Goal: Task Accomplishment & Management: Use online tool/utility

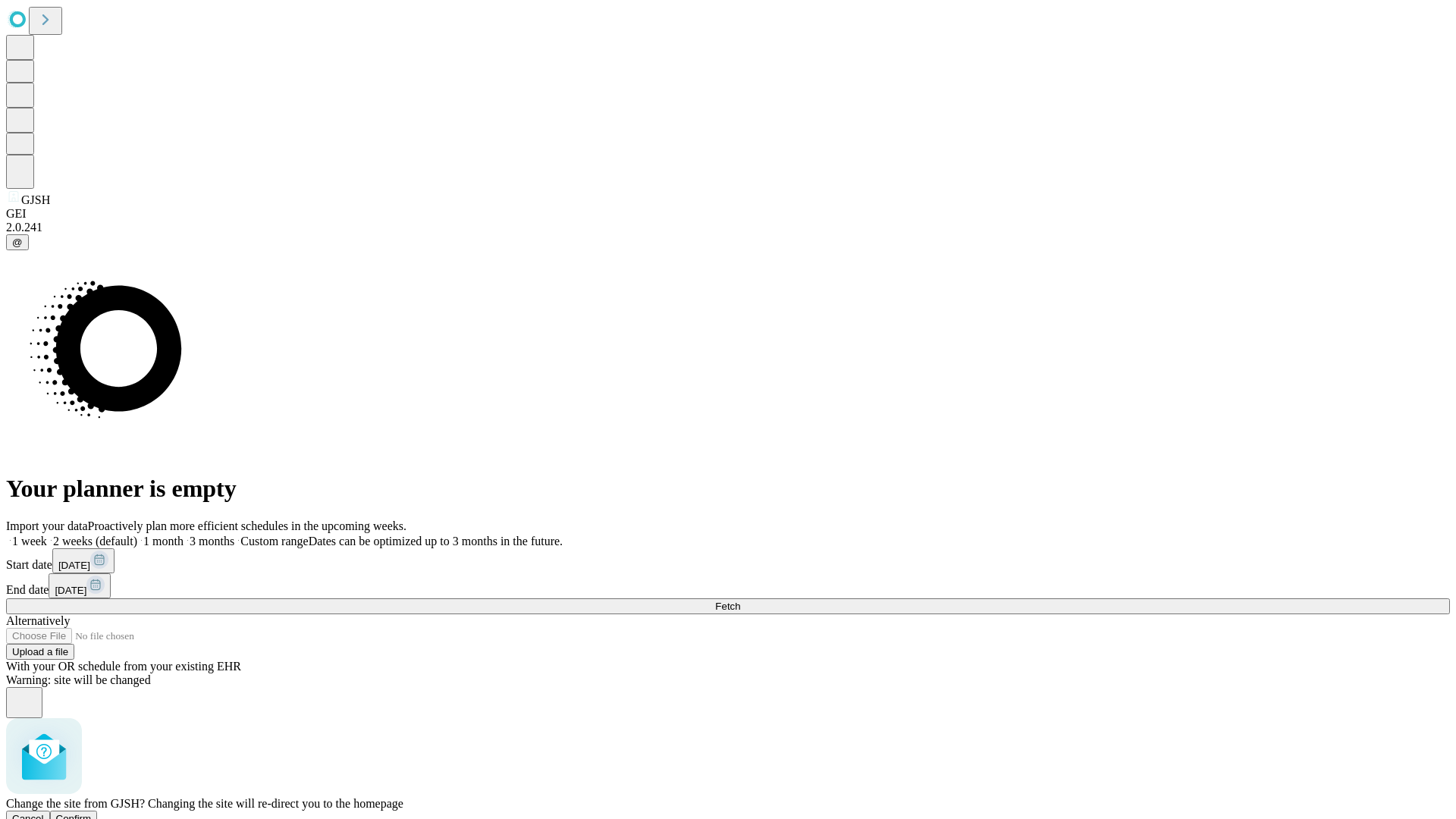
click at [92, 813] on span "Confirm" at bounding box center [74, 818] width 36 height 11
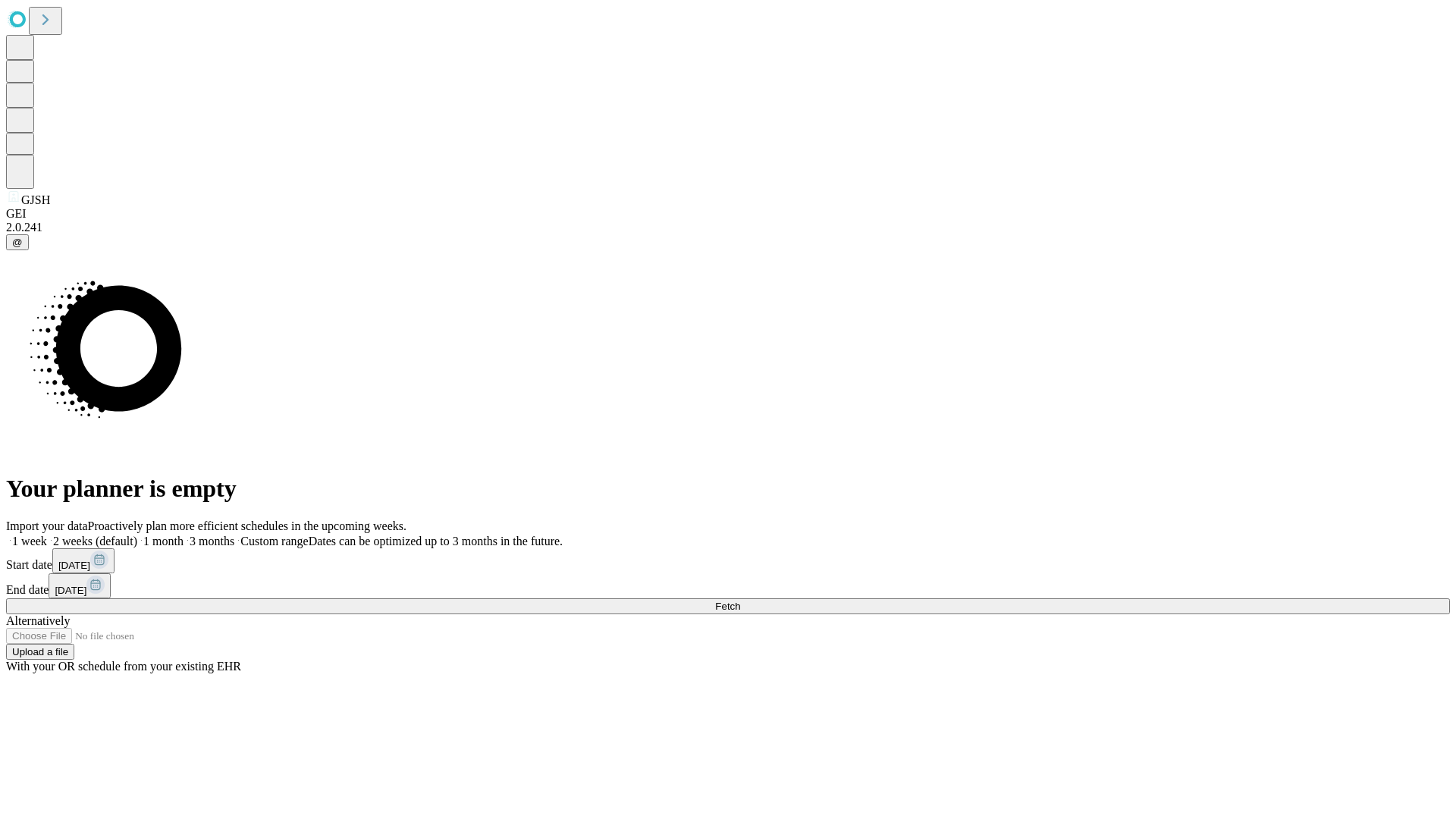
click at [47, 534] on label "1 week" at bounding box center [26, 541] width 41 height 13
click at [741, 601] on span "Fetch" at bounding box center [728, 606] width 25 height 11
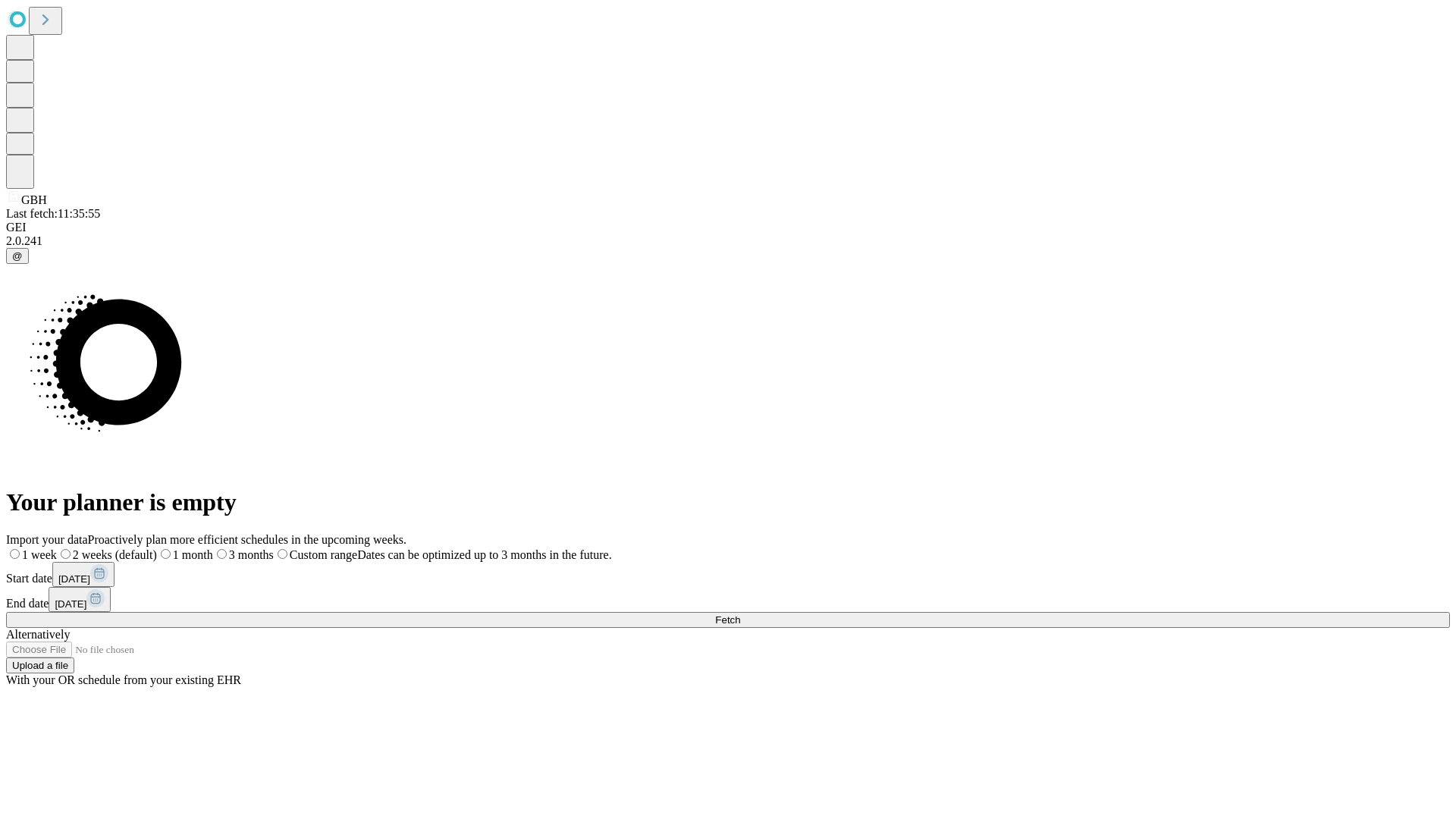
click at [57, 548] on label "1 week" at bounding box center [31, 554] width 51 height 13
click at [741, 614] on span "Fetch" at bounding box center [728, 619] width 25 height 11
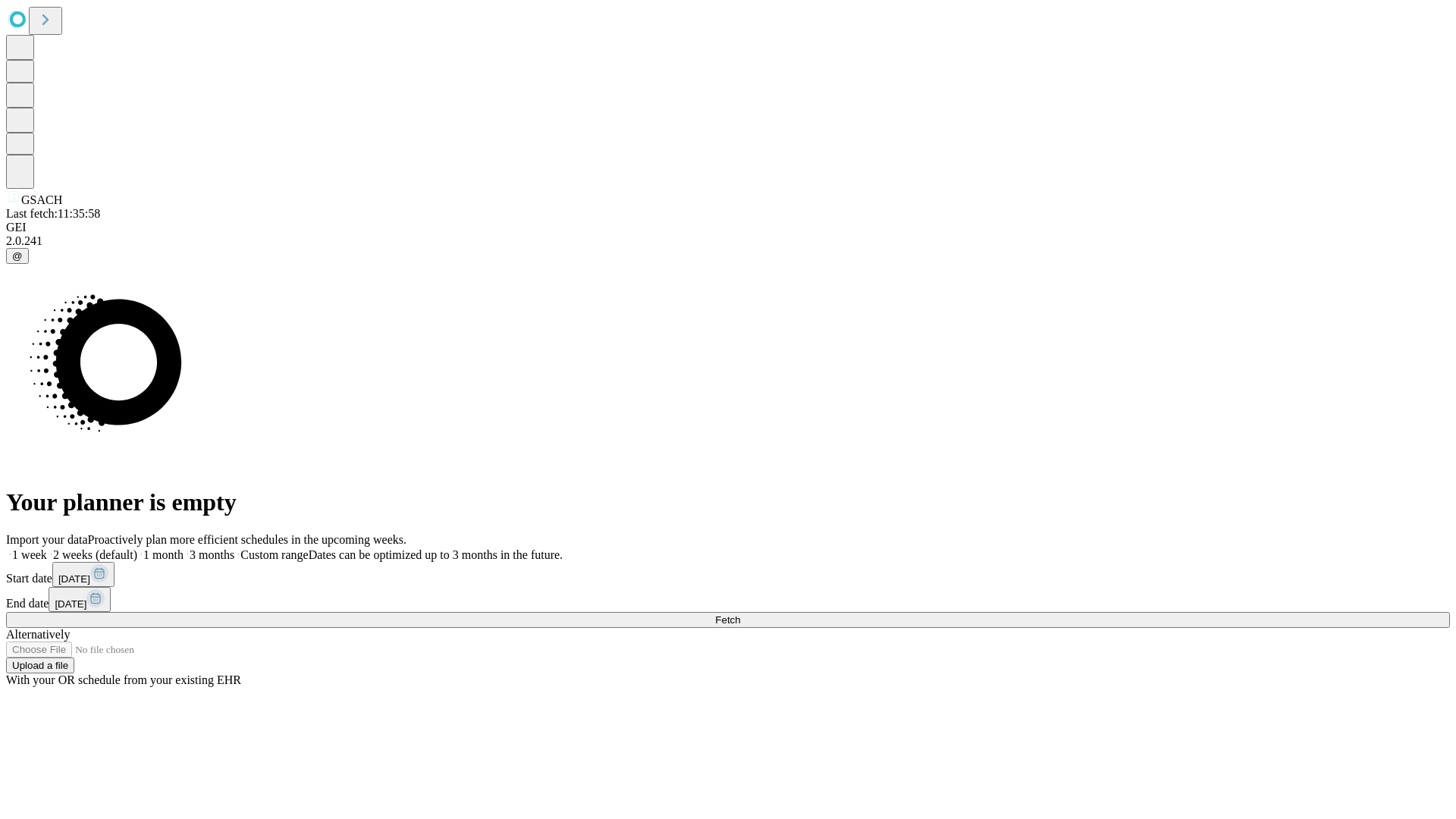
click at [47, 548] on label "1 week" at bounding box center [26, 554] width 41 height 13
click at [741, 614] on span "Fetch" at bounding box center [728, 619] width 25 height 11
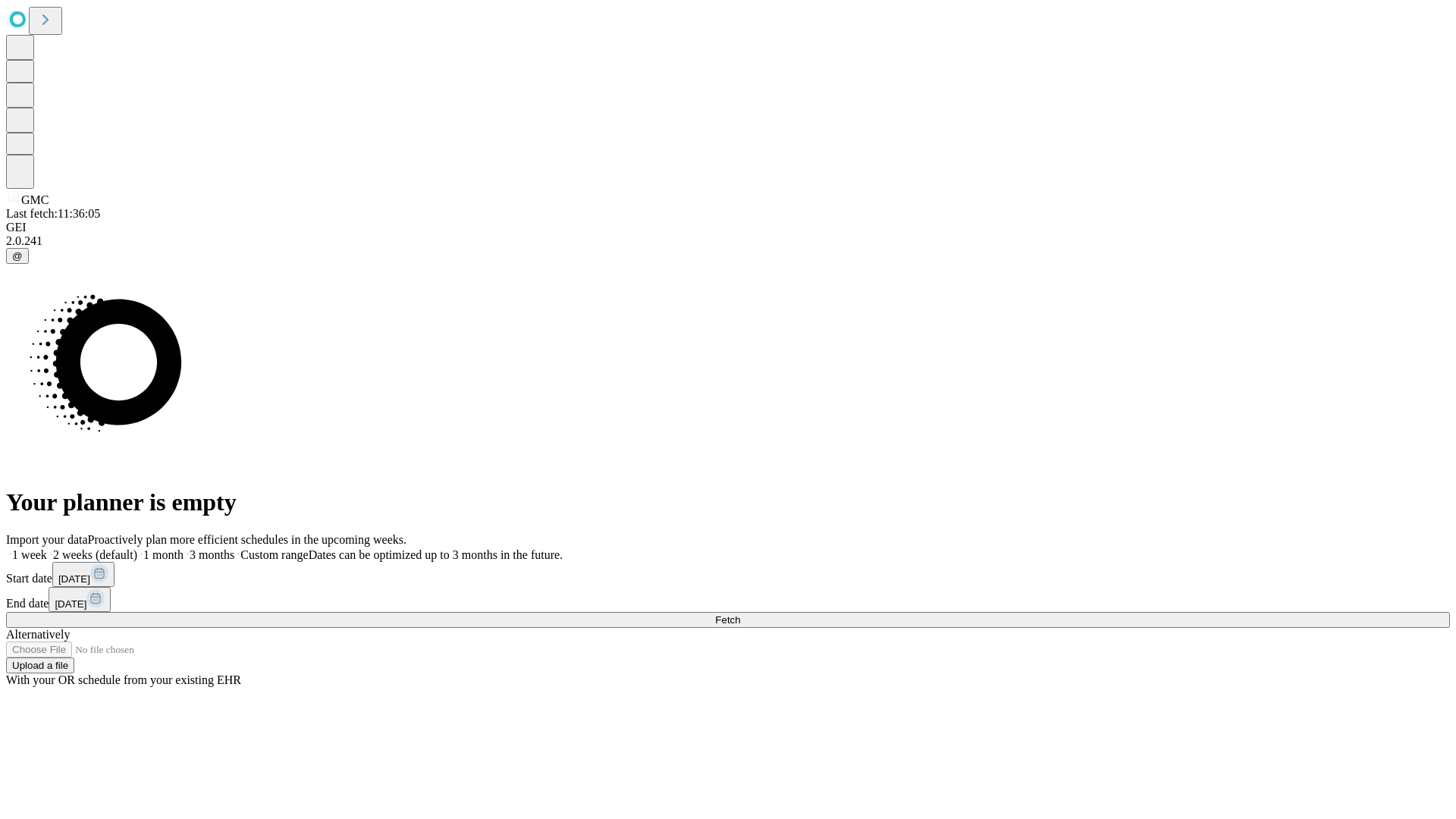
click at [741, 614] on span "Fetch" at bounding box center [728, 619] width 25 height 11
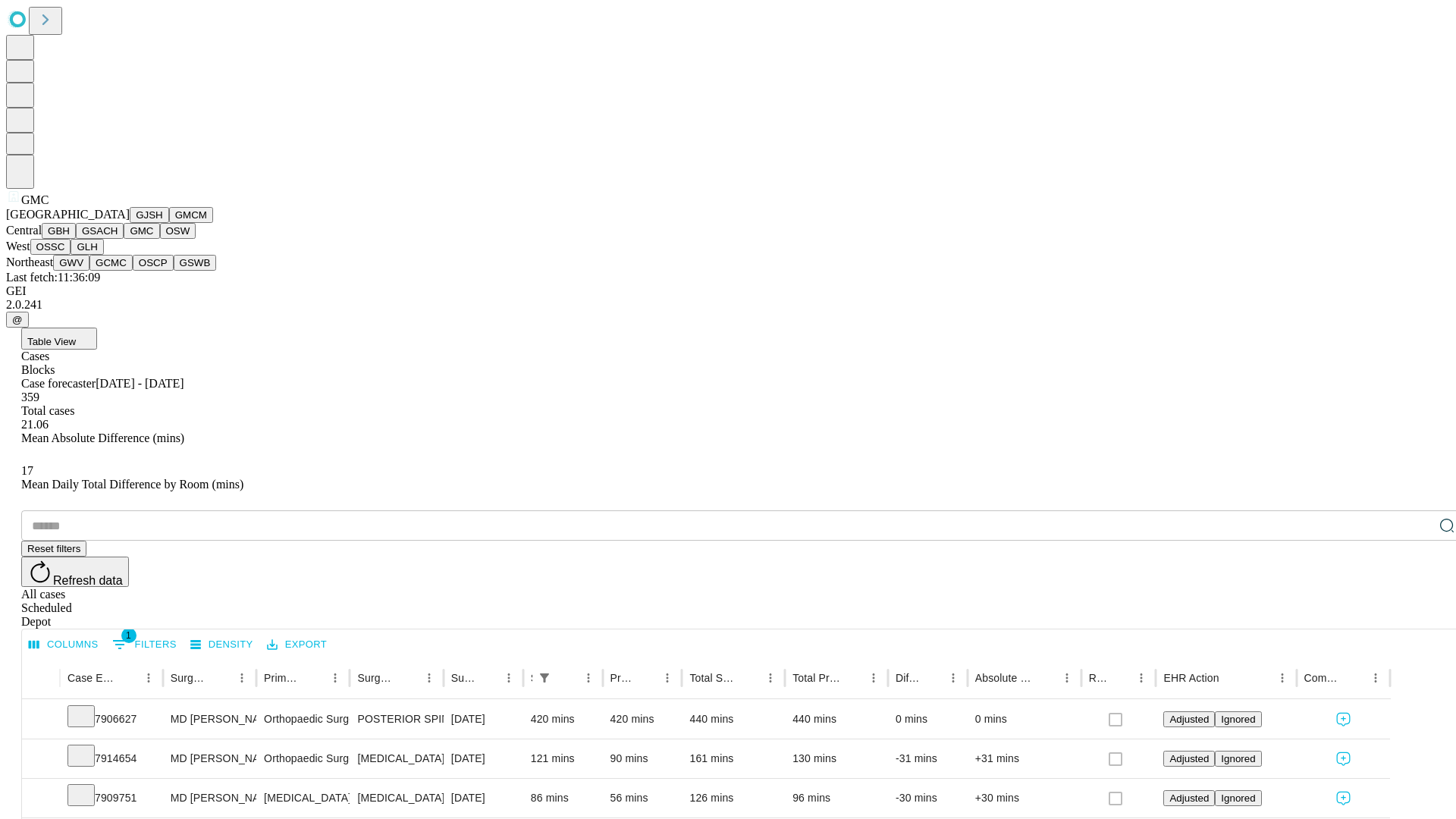
click at [160, 239] on button "OSW" at bounding box center [178, 231] width 37 height 16
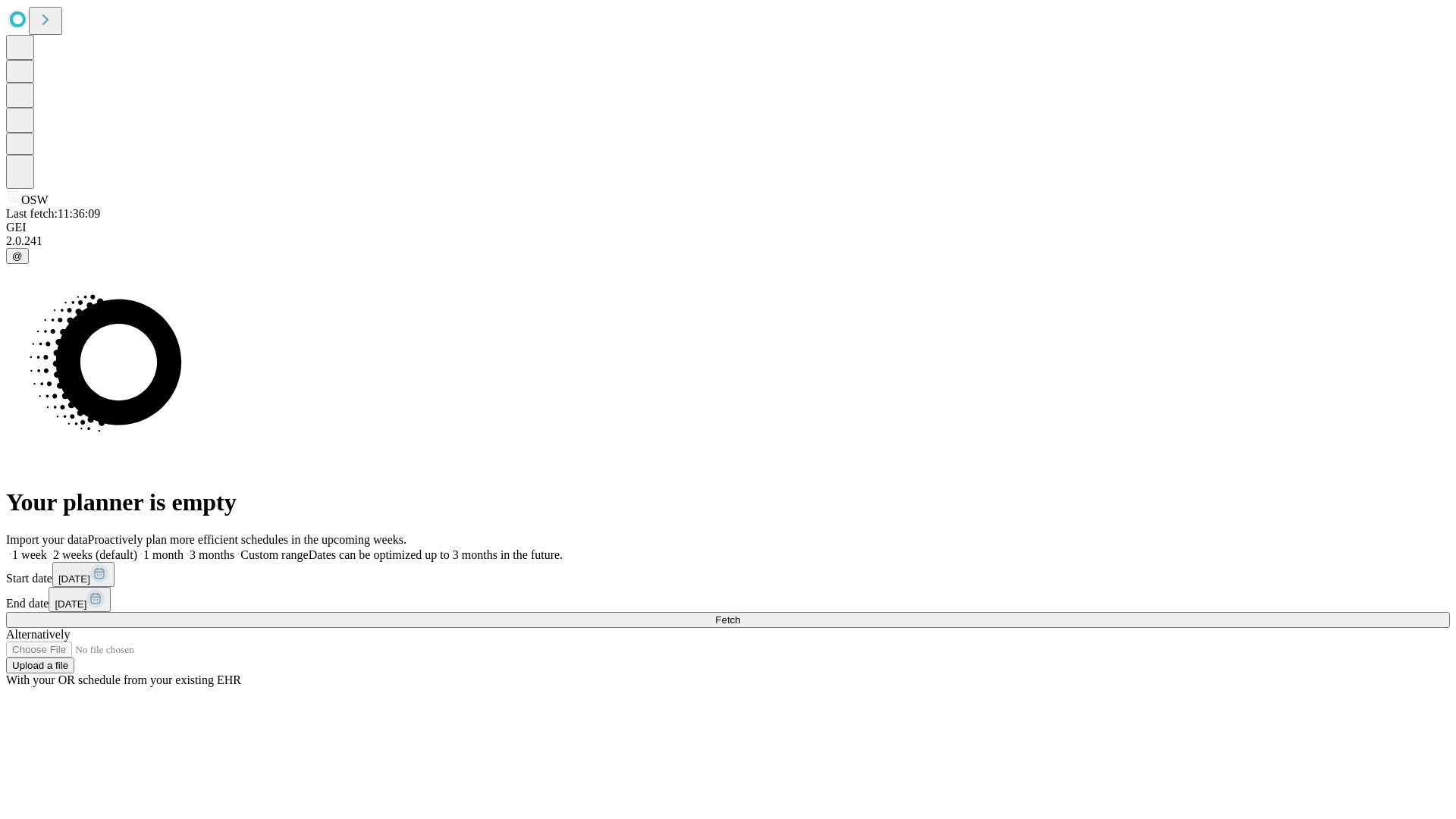
click at [741, 614] on span "Fetch" at bounding box center [728, 619] width 25 height 11
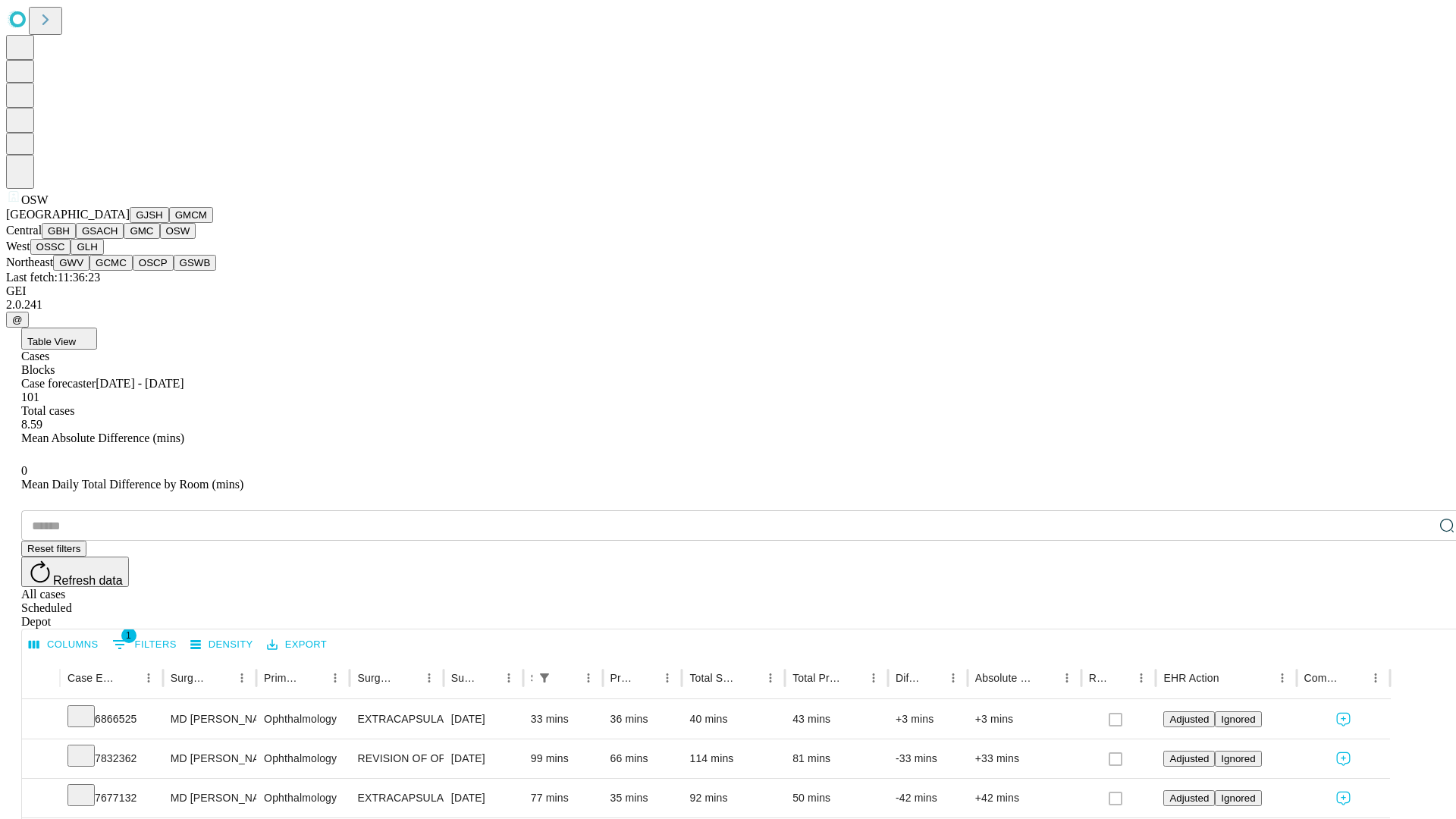
click at [71, 255] on button "OSSC" at bounding box center [50, 247] width 41 height 16
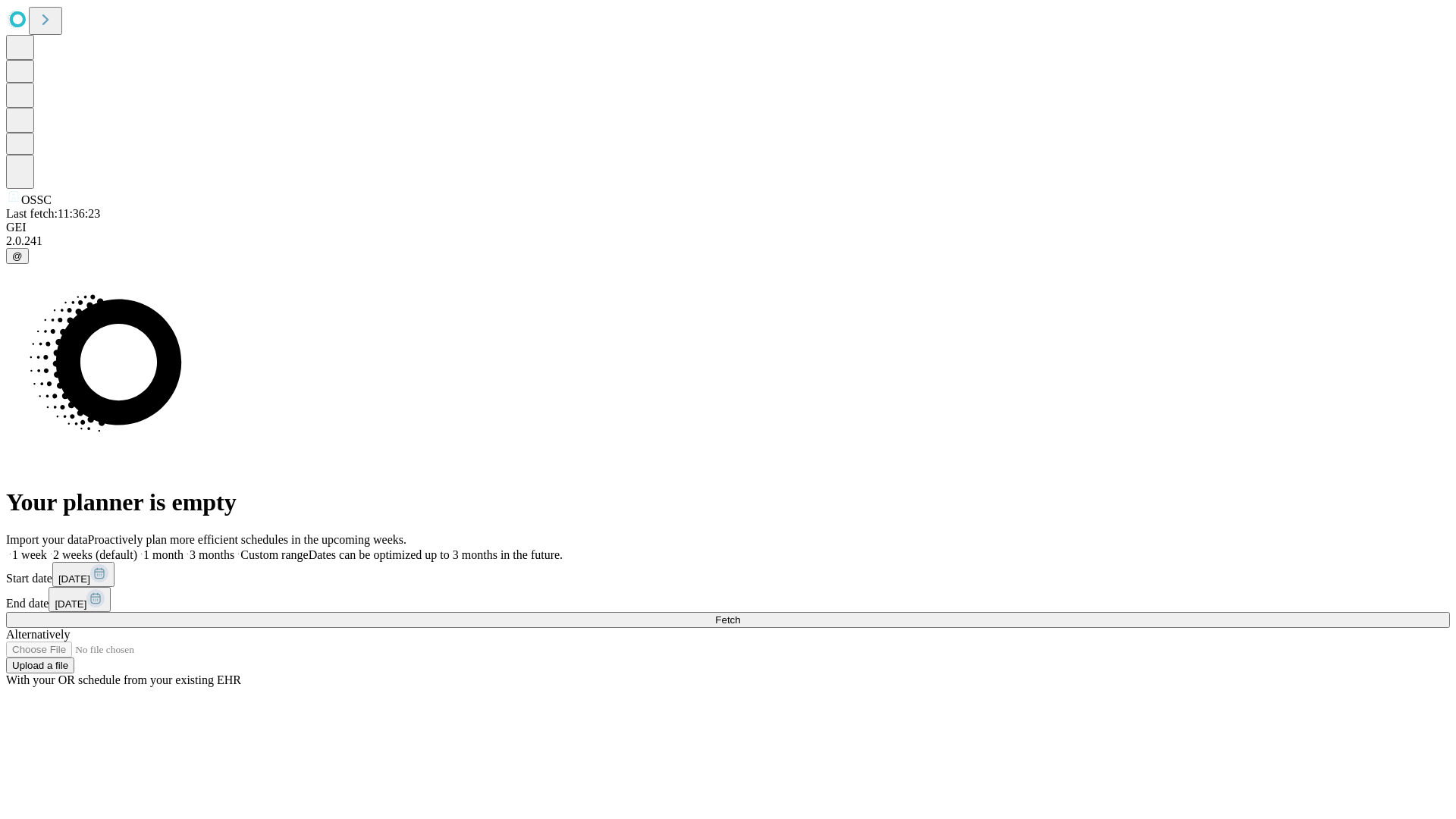
click at [47, 548] on label "1 week" at bounding box center [26, 554] width 41 height 13
click at [741, 614] on span "Fetch" at bounding box center [728, 619] width 25 height 11
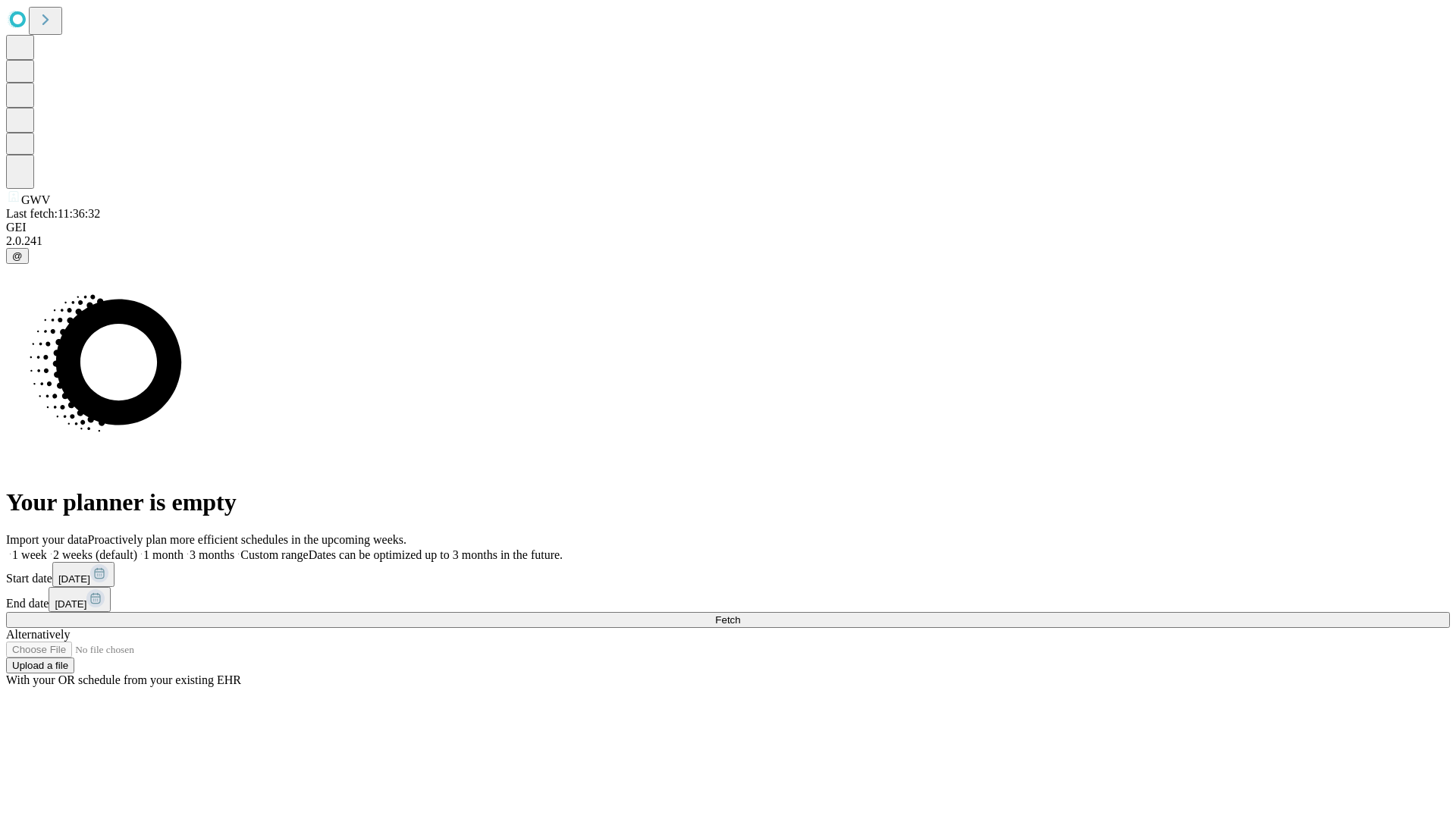
click at [741, 614] on span "Fetch" at bounding box center [728, 619] width 25 height 11
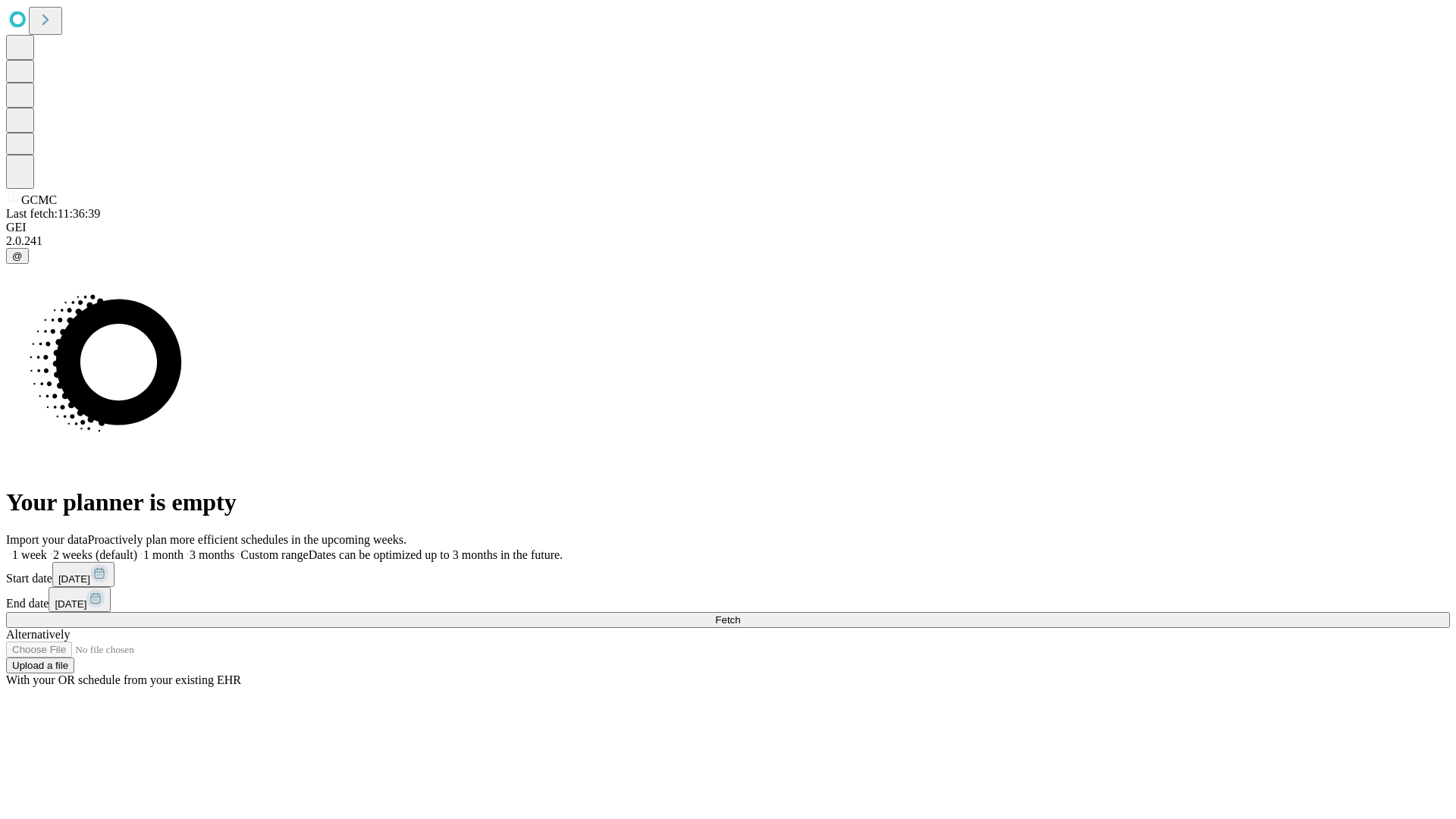
click at [47, 548] on label "1 week" at bounding box center [26, 554] width 41 height 13
click at [741, 614] on span "Fetch" at bounding box center [728, 619] width 25 height 11
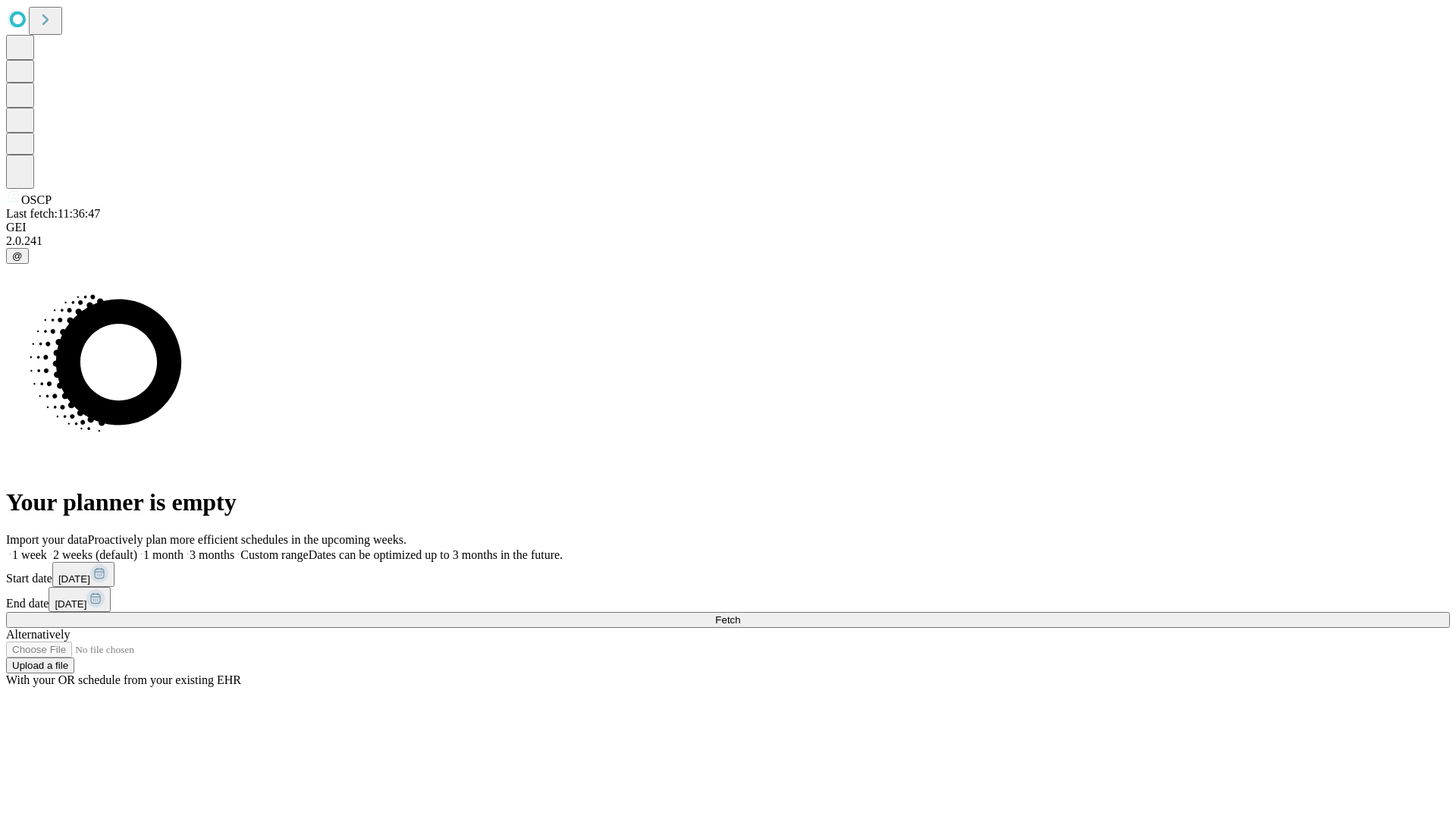
click at [47, 548] on label "1 week" at bounding box center [26, 554] width 41 height 13
click at [741, 614] on span "Fetch" at bounding box center [728, 619] width 25 height 11
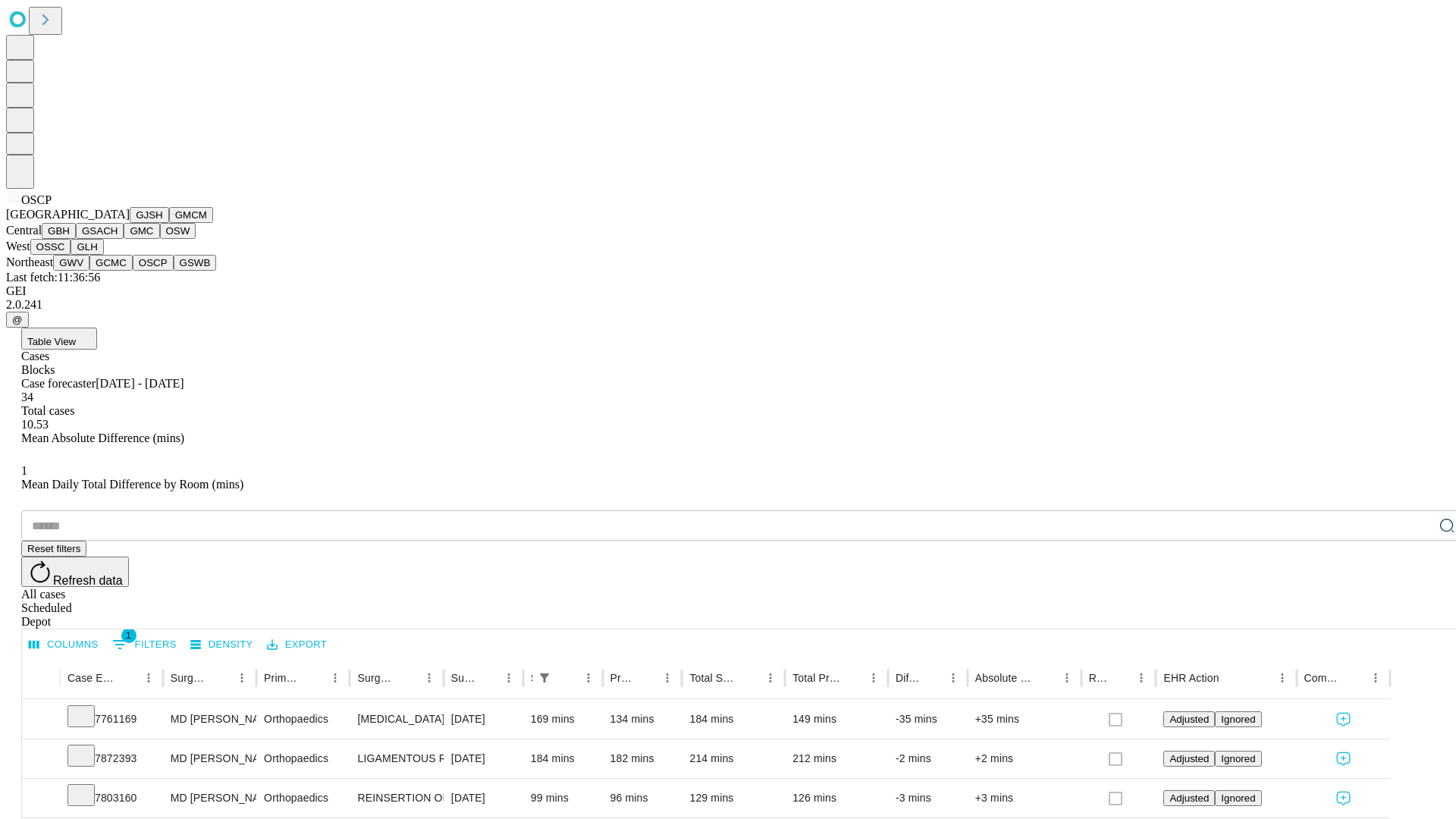
click at [174, 270] on button "GSWB" at bounding box center [195, 263] width 43 height 16
